Goal: Transaction & Acquisition: Purchase product/service

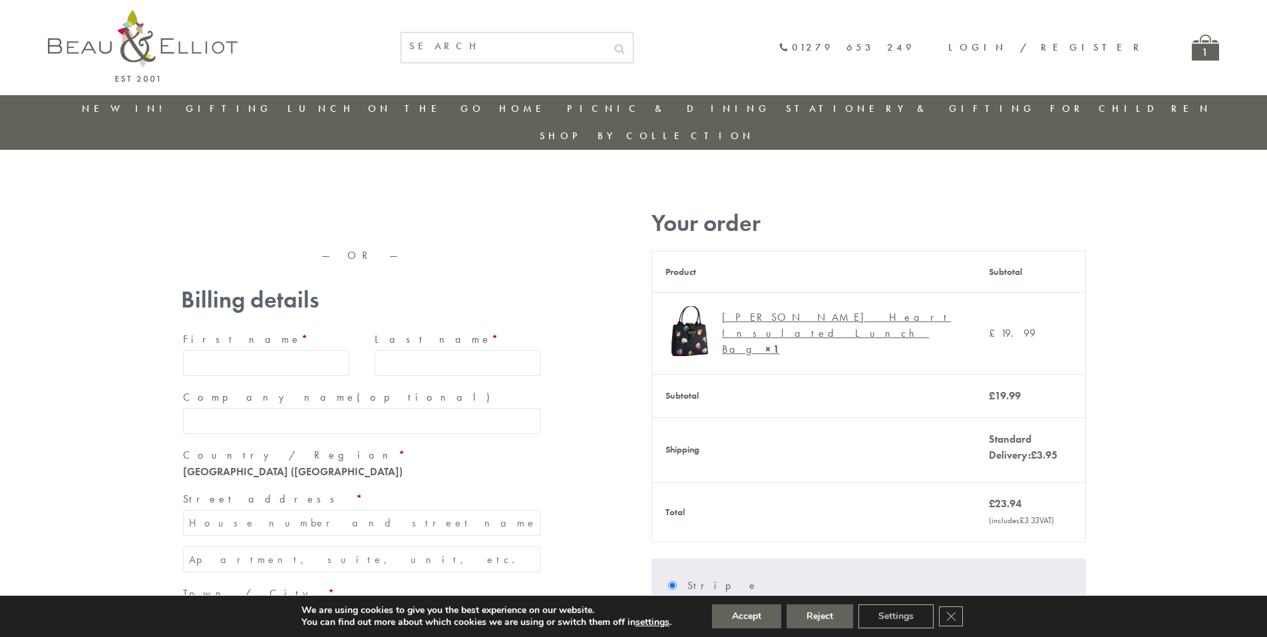
type input "maria33@yahoo.com"
type input "Maria"
type input "Williams"
type input "23, Scottsdale, Happytown"
type input "London"
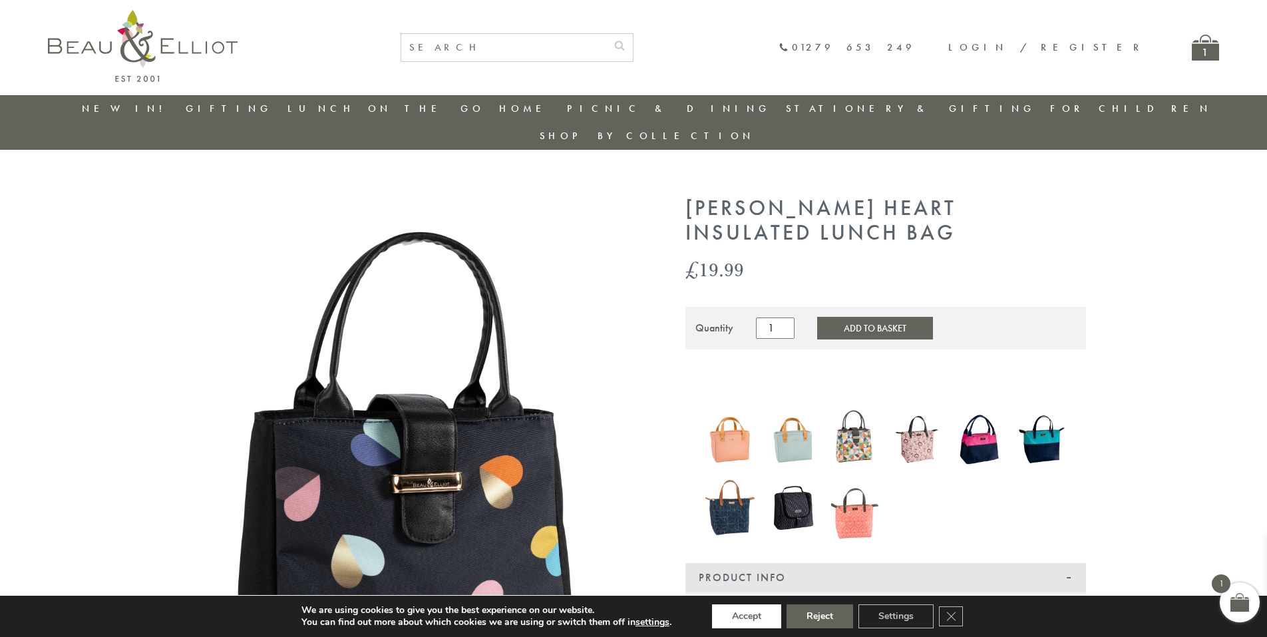
click at [747, 616] on button "Accept" at bounding box center [746, 616] width 69 height 24
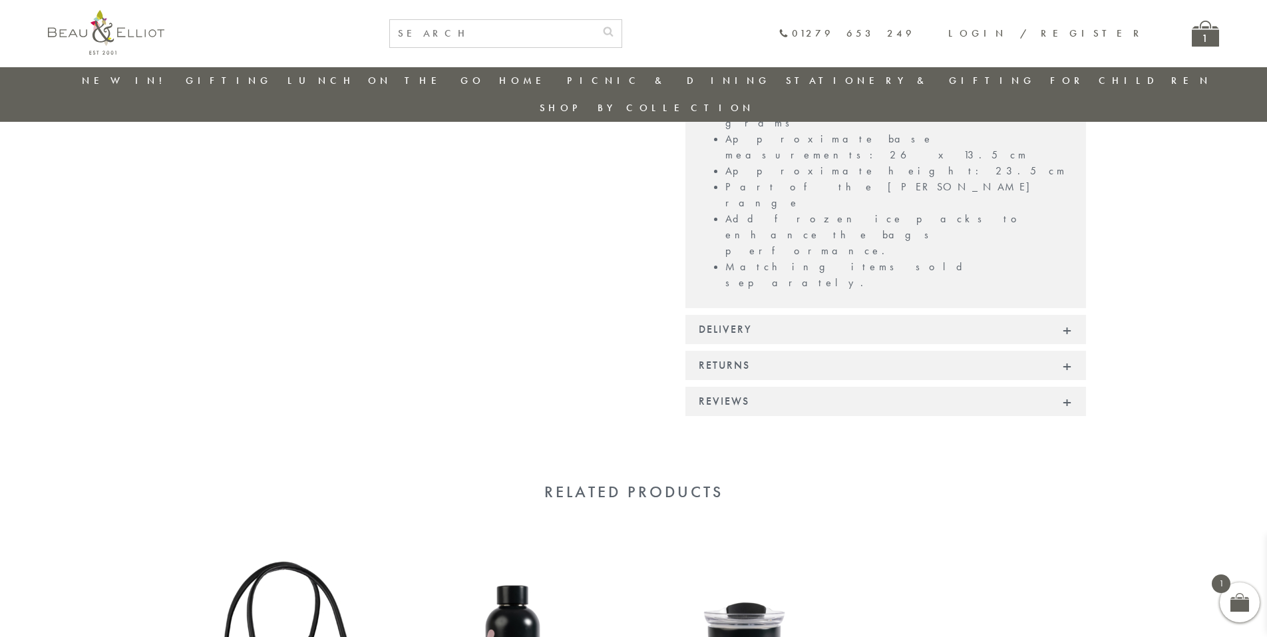
scroll to position [957, 0]
